Goal: Task Accomplishment & Management: Use online tool/utility

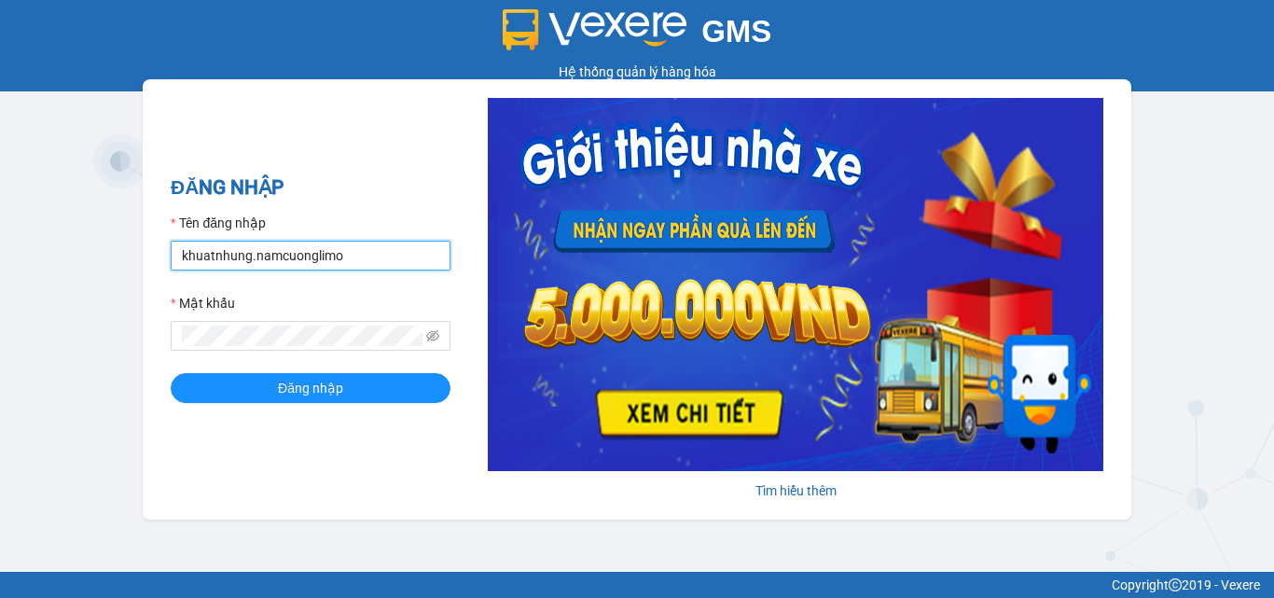
click at [358, 259] on input "khuatnhung.namcuonglimo" at bounding box center [311, 256] width 280 height 30
type input "hien81.namcuonglimo"
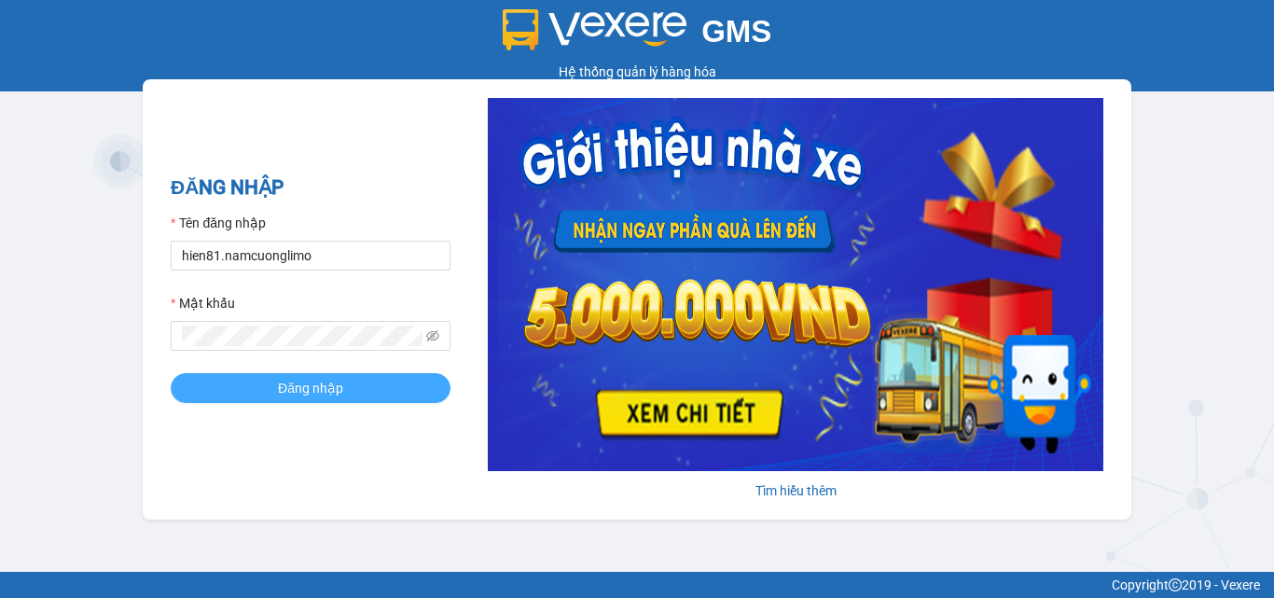
click at [295, 381] on span "Đăng nhập" at bounding box center [310, 388] width 65 height 21
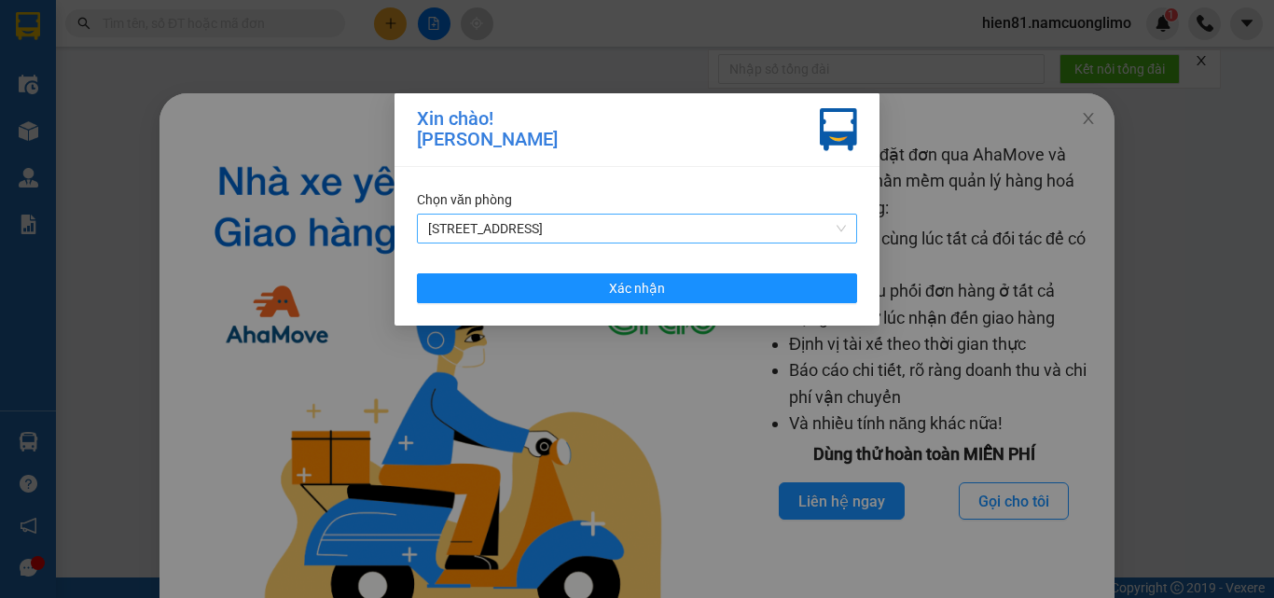
click at [482, 226] on span "[STREET_ADDRESS]" at bounding box center [637, 228] width 418 height 28
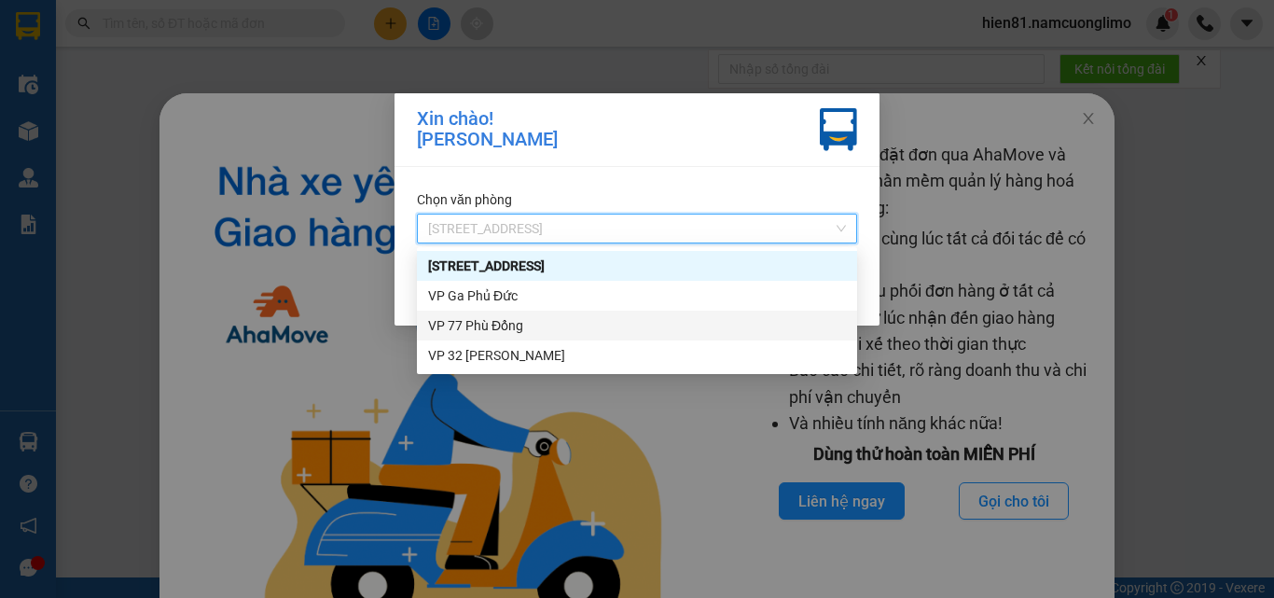
click at [490, 323] on div "VP 77 Phù Đổng" at bounding box center [637, 325] width 418 height 21
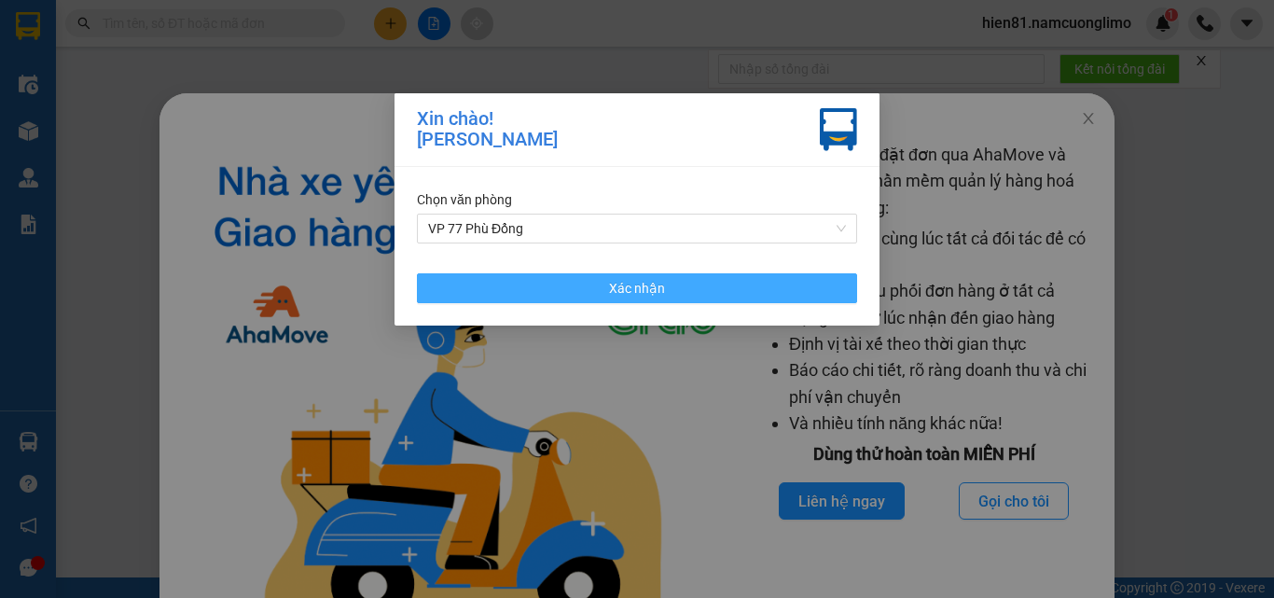
click at [659, 292] on span "Xác nhận" at bounding box center [637, 288] width 56 height 21
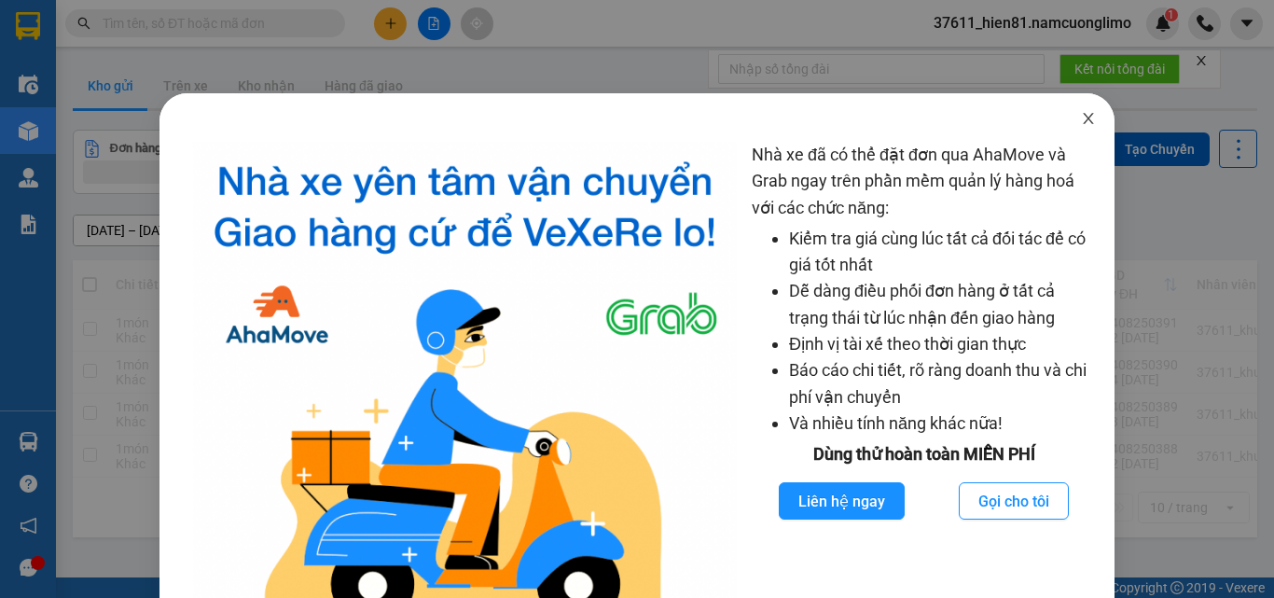
click at [1081, 125] on icon "close" at bounding box center [1088, 118] width 15 height 15
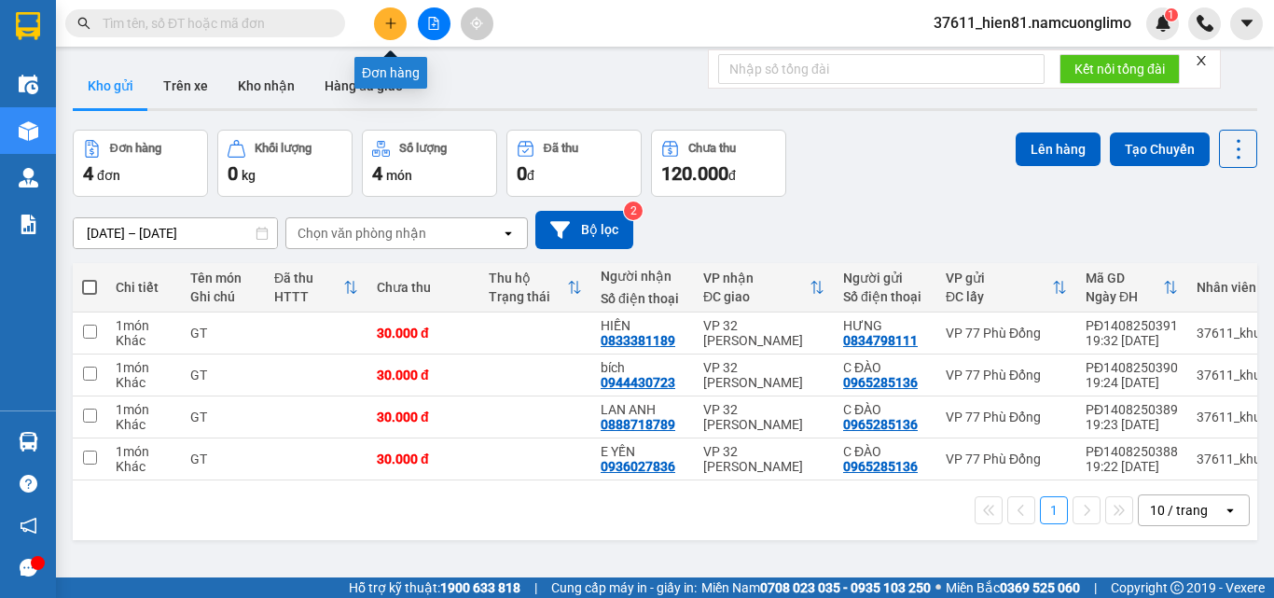
click at [395, 34] on button at bounding box center [390, 23] width 33 height 33
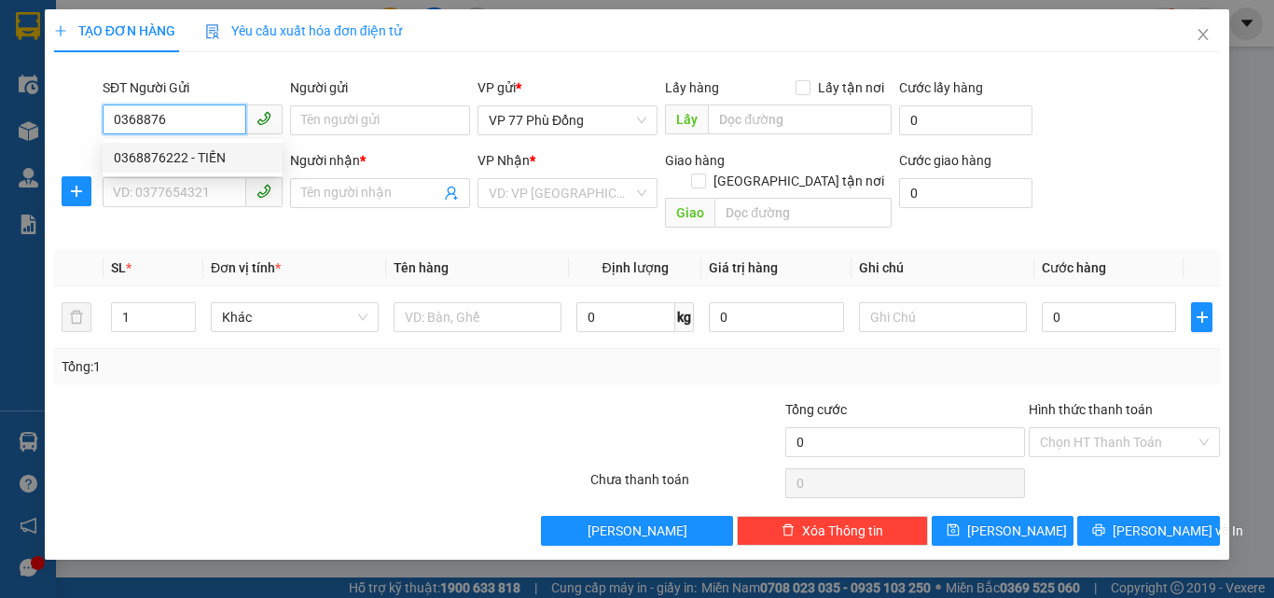
click at [197, 152] on div "0368876222 - TIẾN" at bounding box center [193, 157] width 158 height 21
type input "0368876222"
type input "TIẾN"
type input "0368876222"
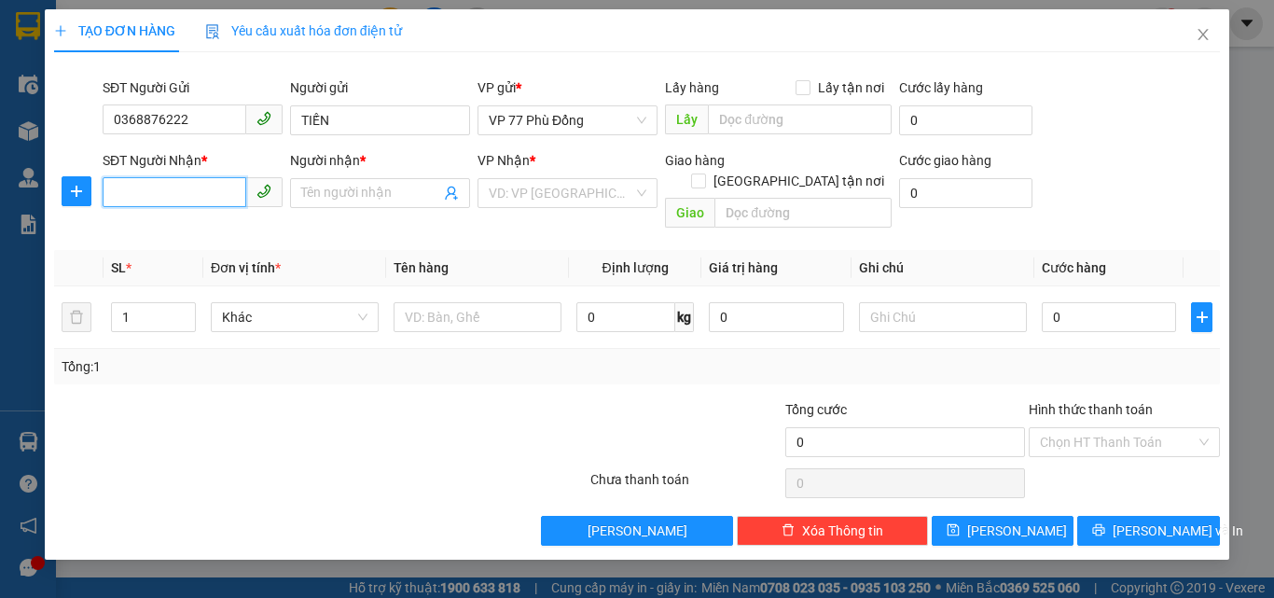
click at [178, 198] on input "SĐT Người Nhận *" at bounding box center [175, 192] width 144 height 30
click at [194, 237] on div "0979977998 - DŨNG" at bounding box center [193, 230] width 158 height 21
type input "0979977998"
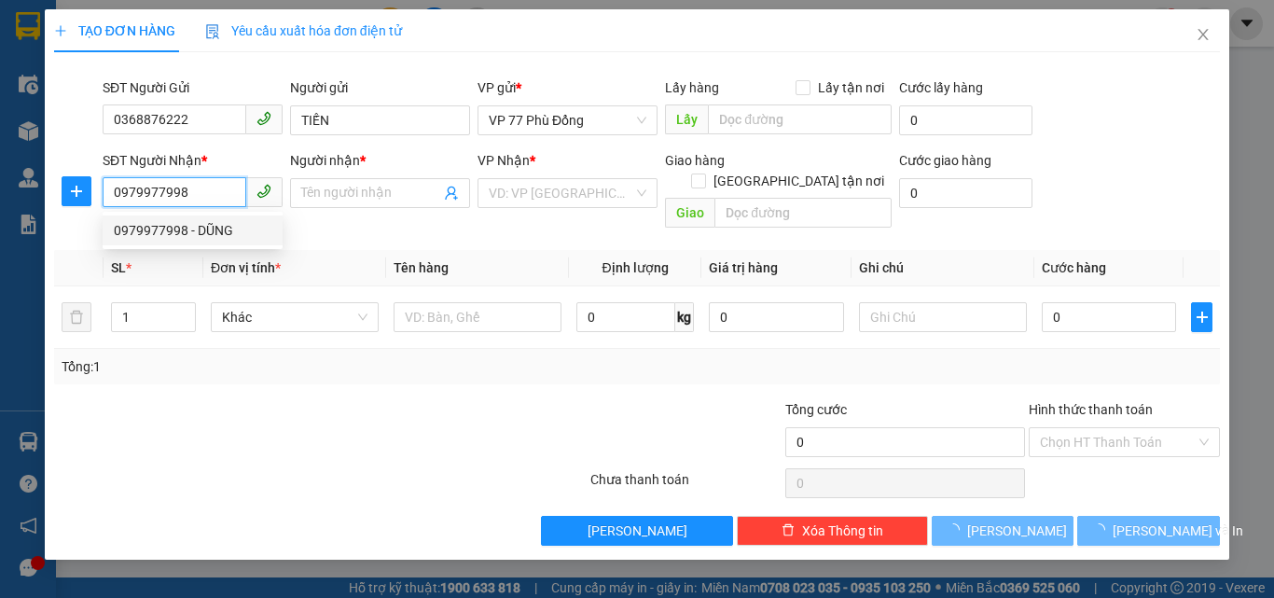
type input "DŨNG"
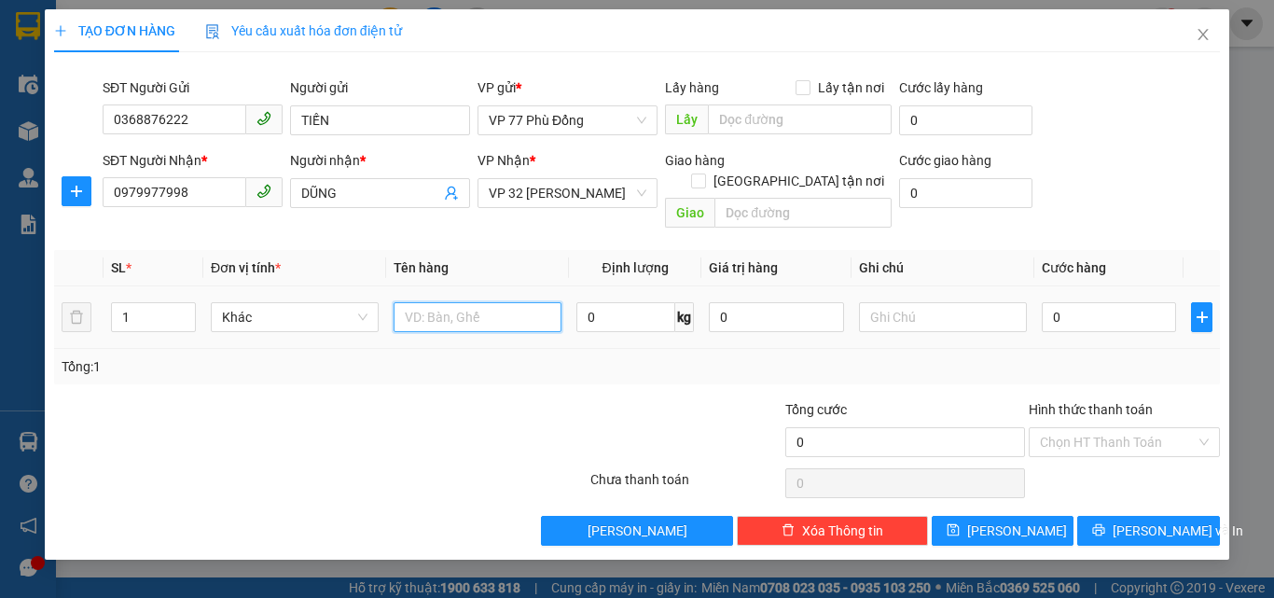
click at [488, 307] on input "text" at bounding box center [477, 317] width 168 height 30
type input "pt"
click at [1079, 302] on input "0" at bounding box center [1108, 317] width 134 height 30
type input "4"
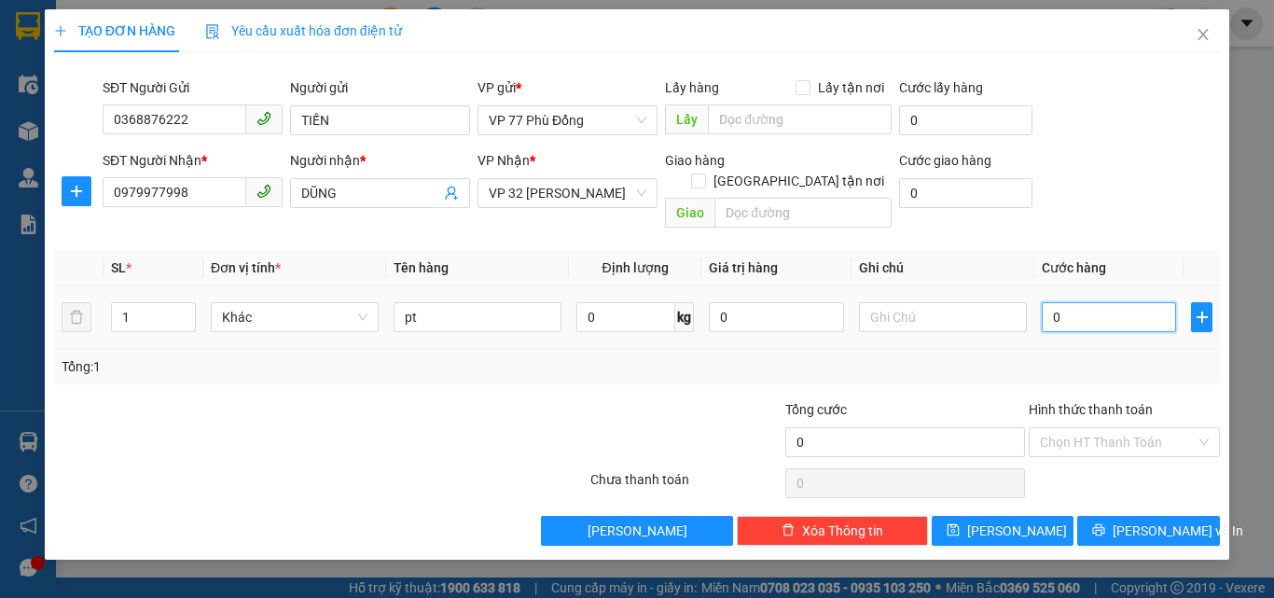
type input "4"
type input "40"
type input "40.000"
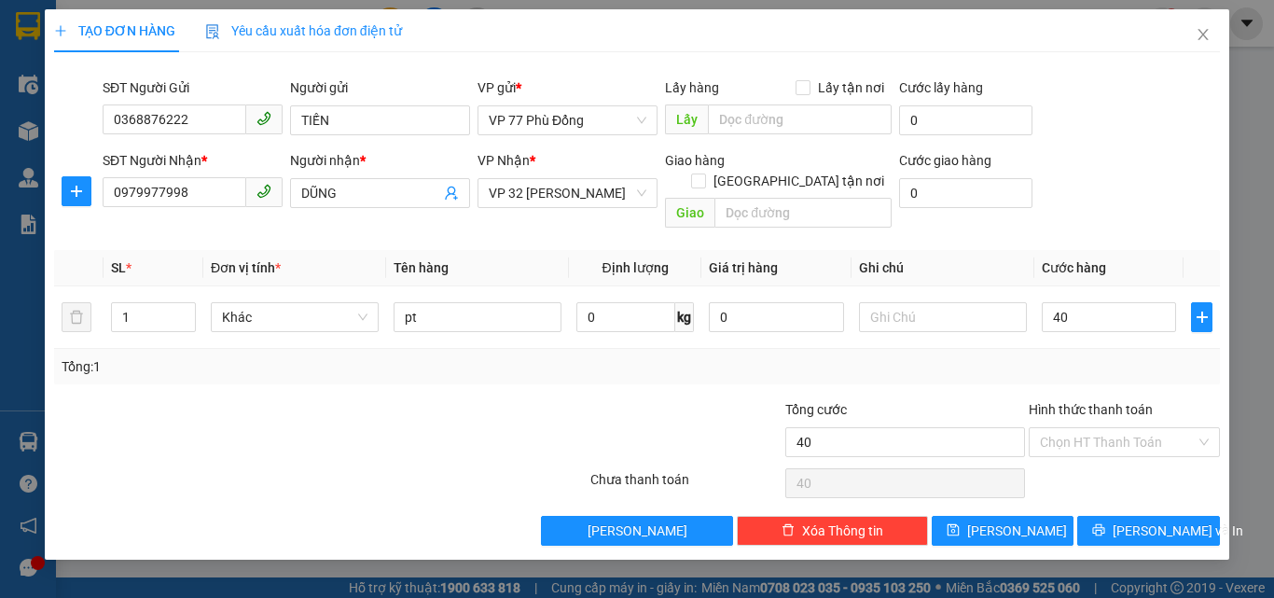
type input "40.000"
click at [1081, 356] on div "Tổng: 1" at bounding box center [637, 366] width 1151 height 21
click at [1125, 516] on button "[PERSON_NAME] và In" at bounding box center [1148, 531] width 143 height 30
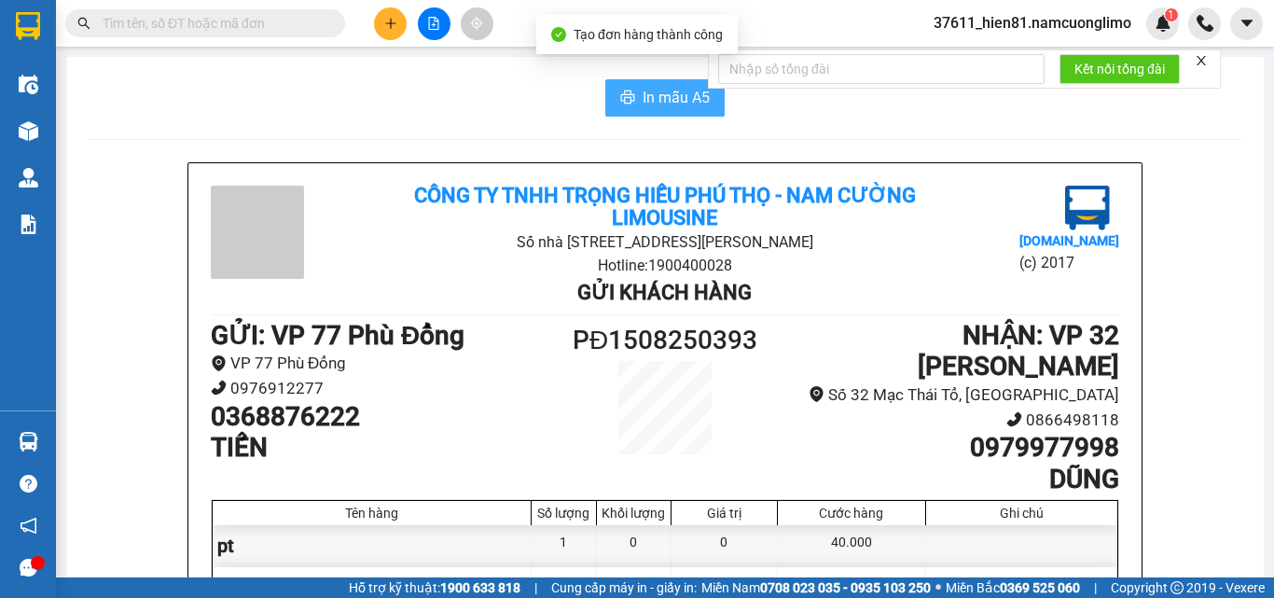
click at [654, 102] on span "In mẫu A5" at bounding box center [675, 97] width 67 height 23
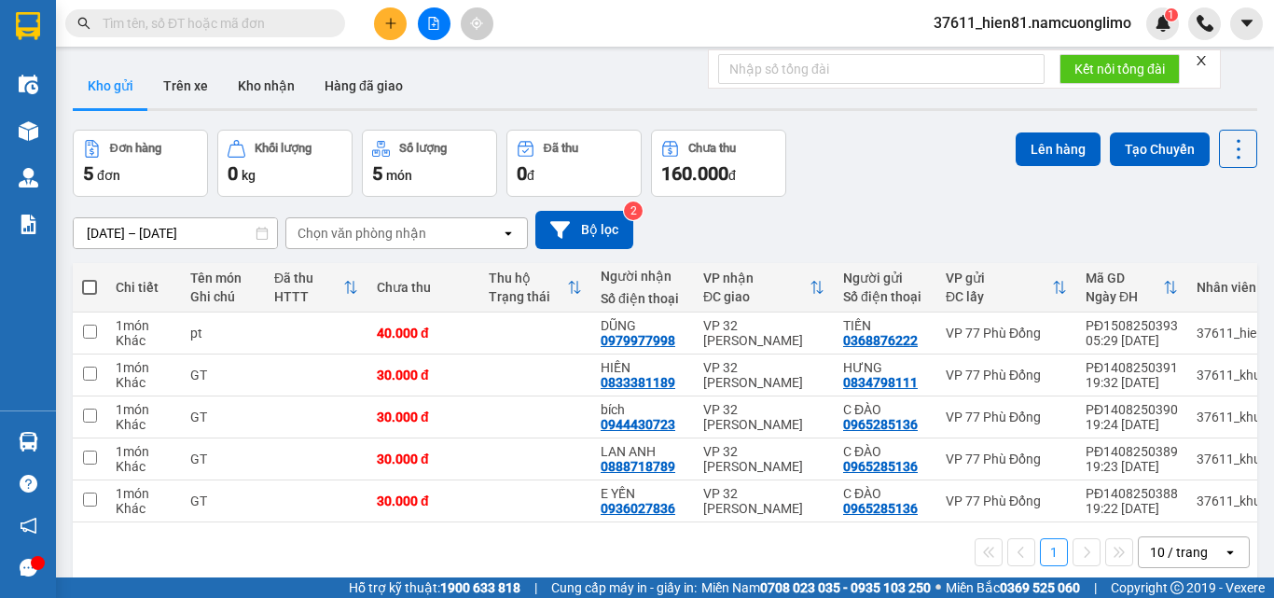
click at [92, 283] on span at bounding box center [89, 287] width 15 height 15
click at [90, 278] on input "checkbox" at bounding box center [90, 278] width 0 height 0
checkbox input "true"
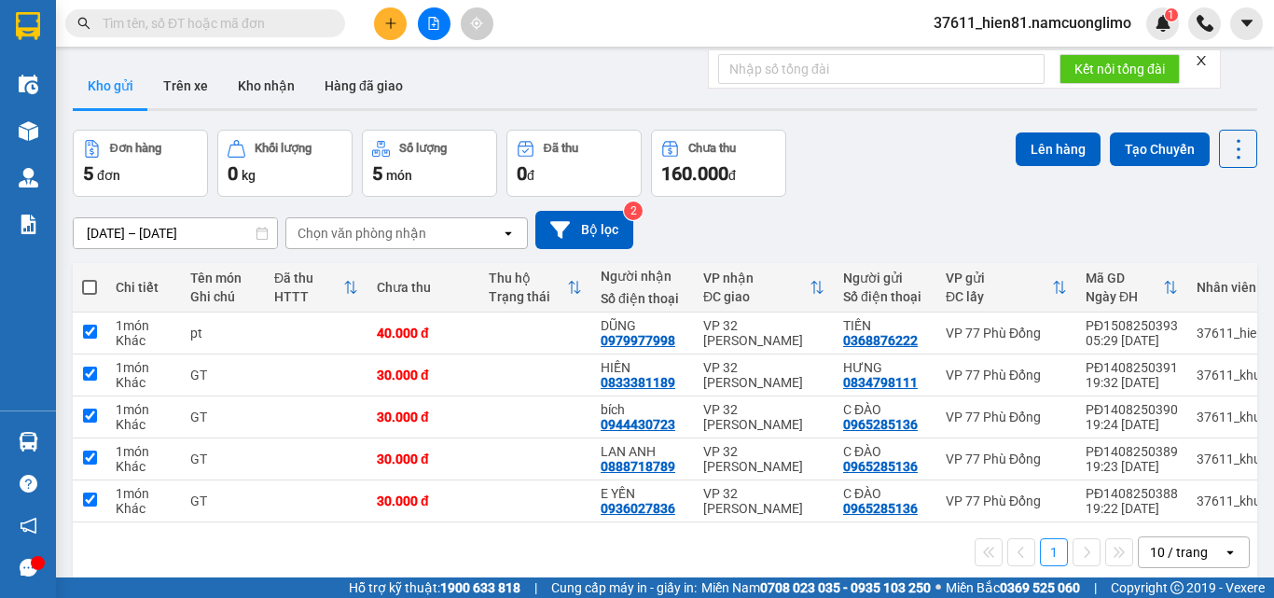
checkbox input "true"
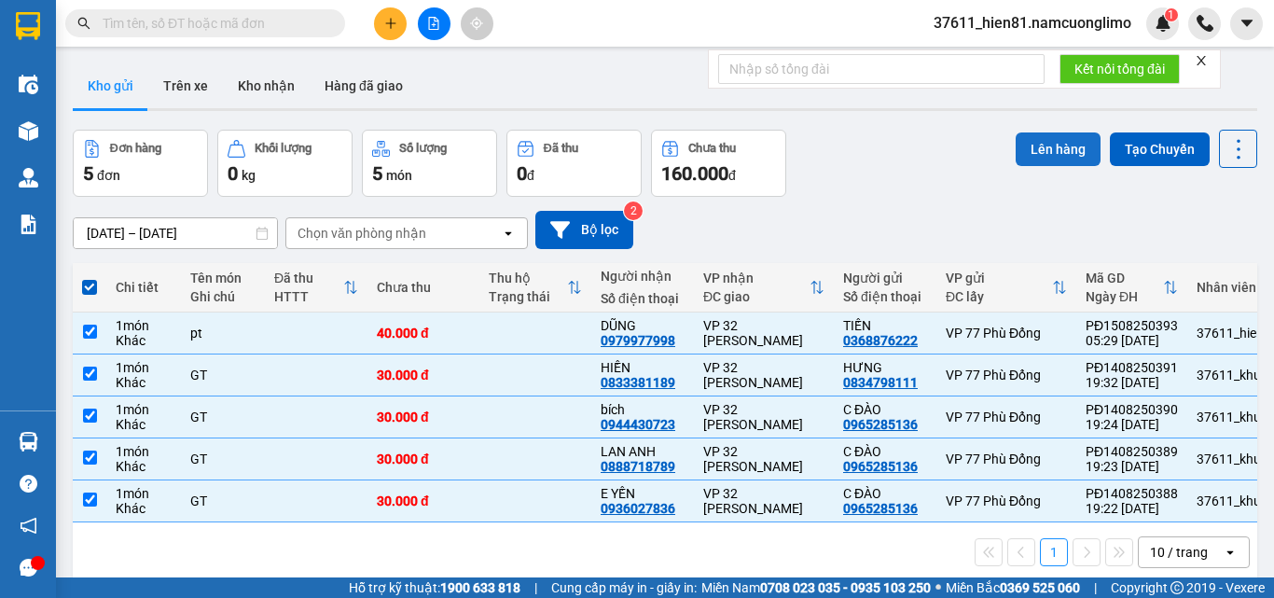
click at [1040, 159] on button "Lên hàng" at bounding box center [1057, 149] width 85 height 34
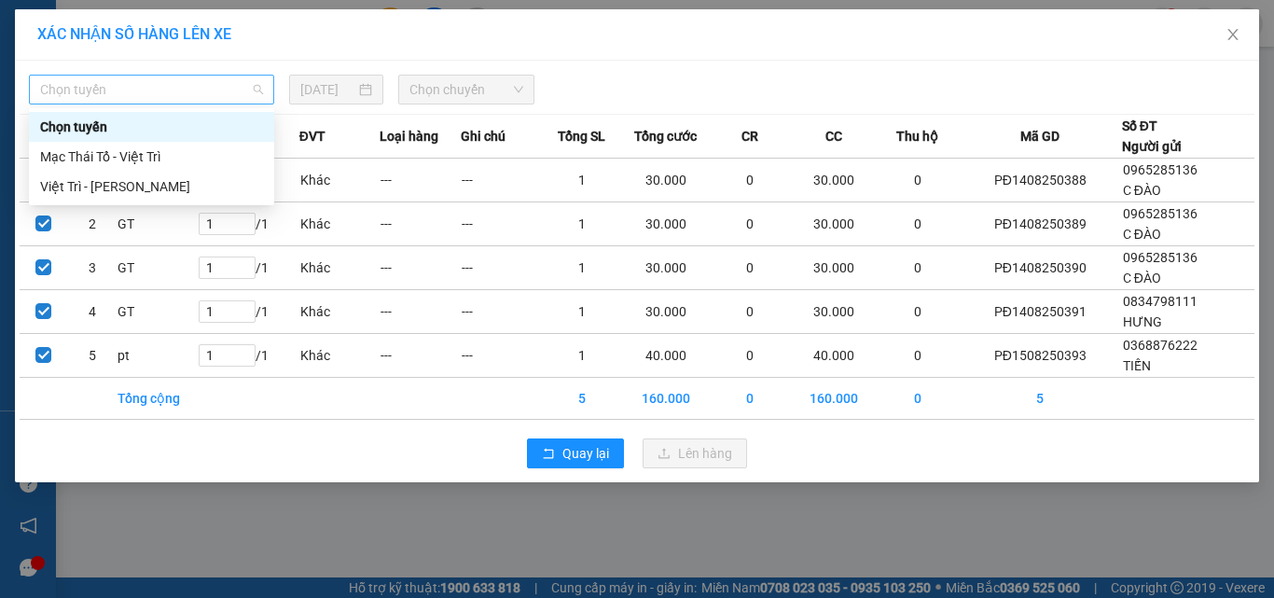
click at [209, 89] on span "Chọn tuyến" at bounding box center [151, 90] width 223 height 28
click at [134, 186] on div "Việt Trì - [PERSON_NAME]" at bounding box center [151, 186] width 223 height 21
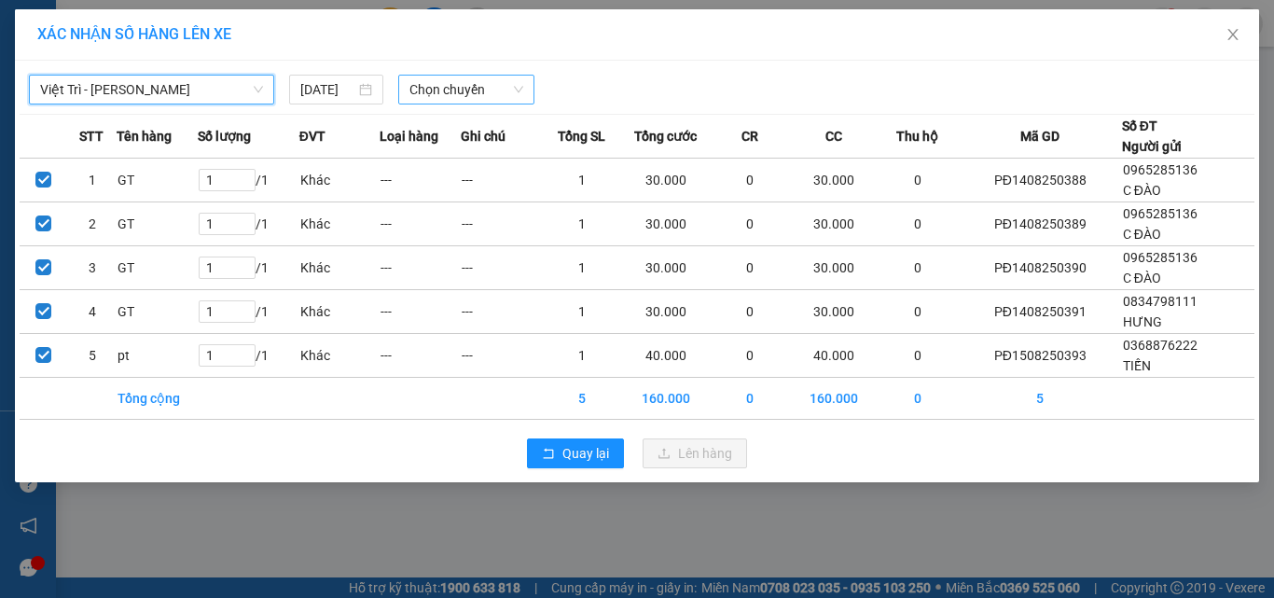
click at [465, 84] on span "Chọn chuyến" at bounding box center [466, 90] width 115 height 28
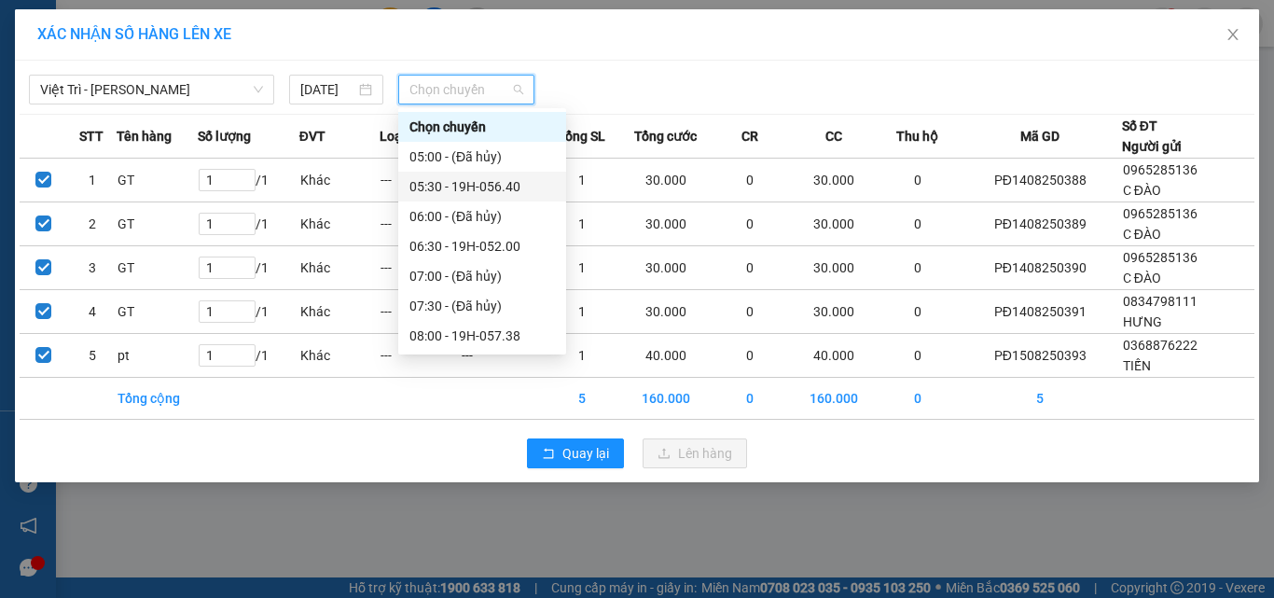
click at [471, 177] on div "05:30 - 19H-056.40" at bounding box center [481, 186] width 145 height 21
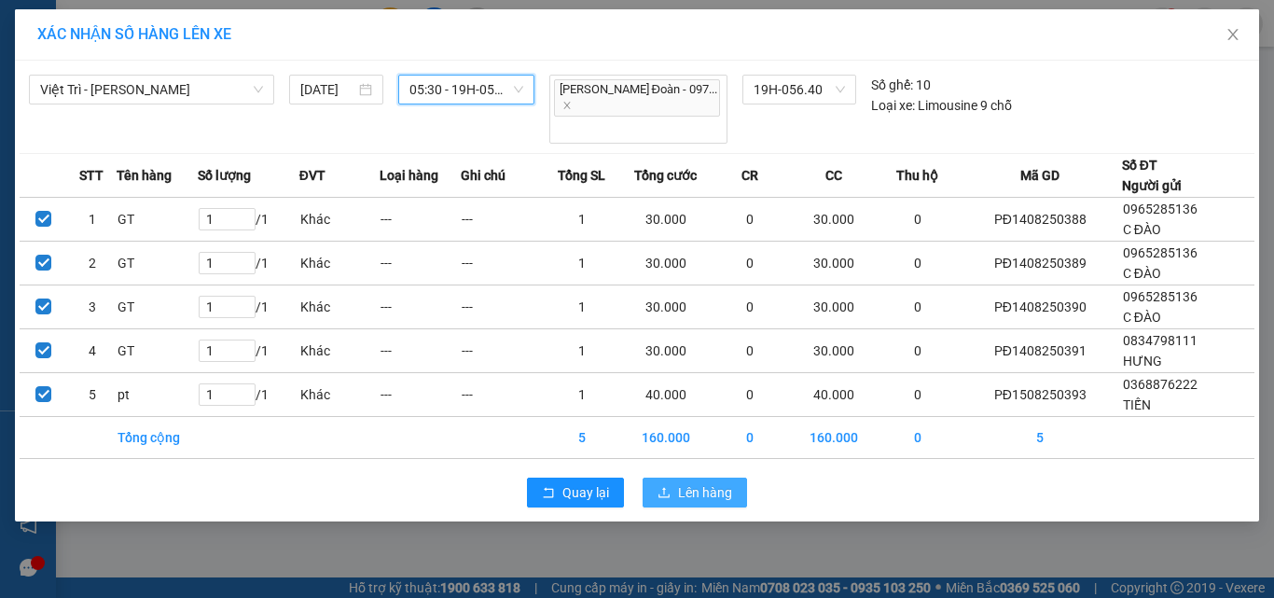
click at [704, 482] on span "Lên hàng" at bounding box center [705, 492] width 54 height 21
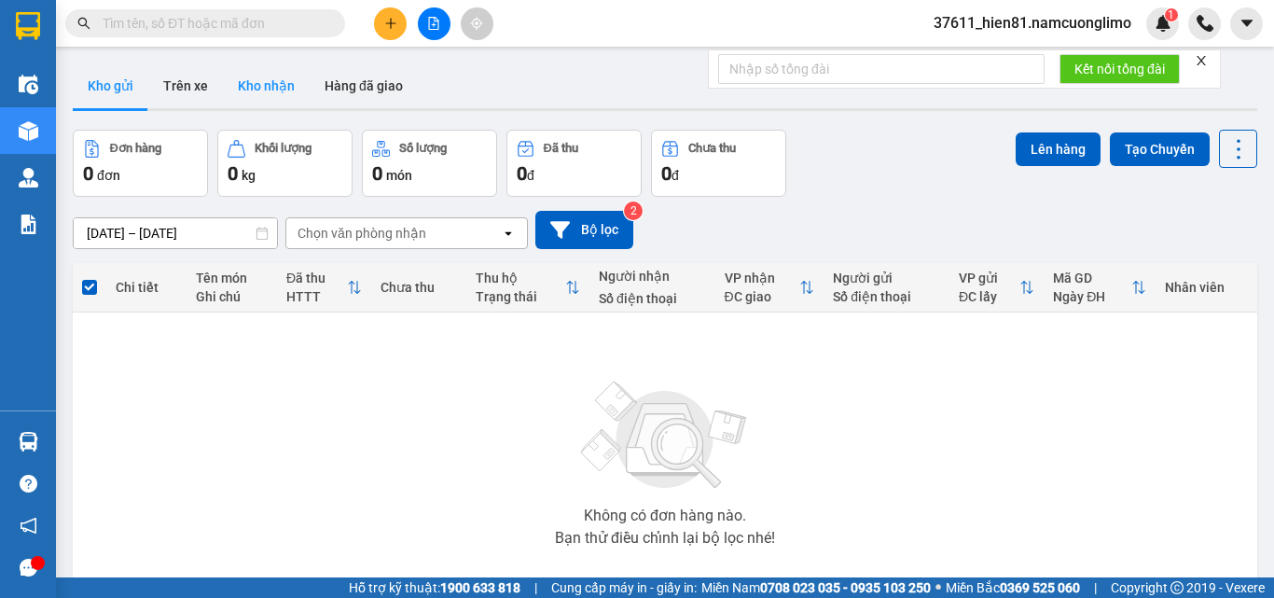
click at [263, 102] on button "Kho nhận" at bounding box center [266, 85] width 87 height 45
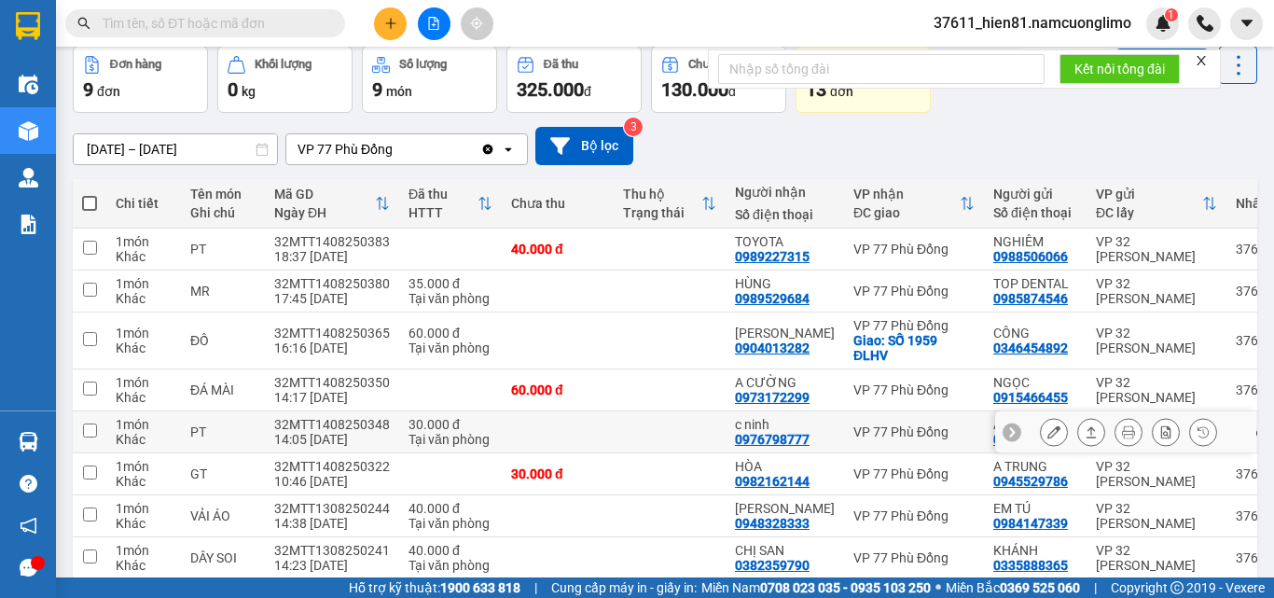
scroll to position [186, 0]
